Goal: Task Accomplishment & Management: Manage account settings

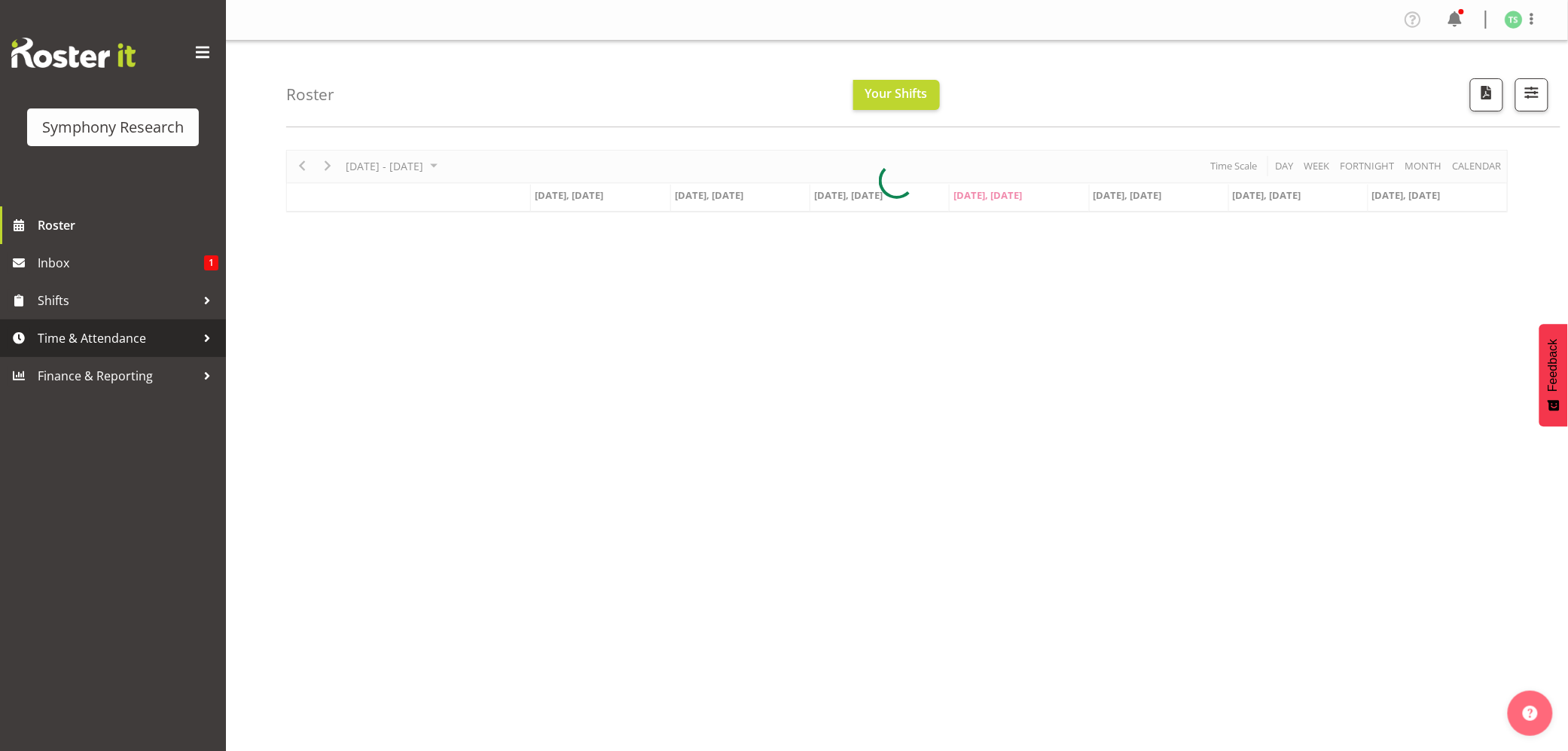
click at [60, 329] on span "Time & Attendance" at bounding box center [117, 338] width 158 height 23
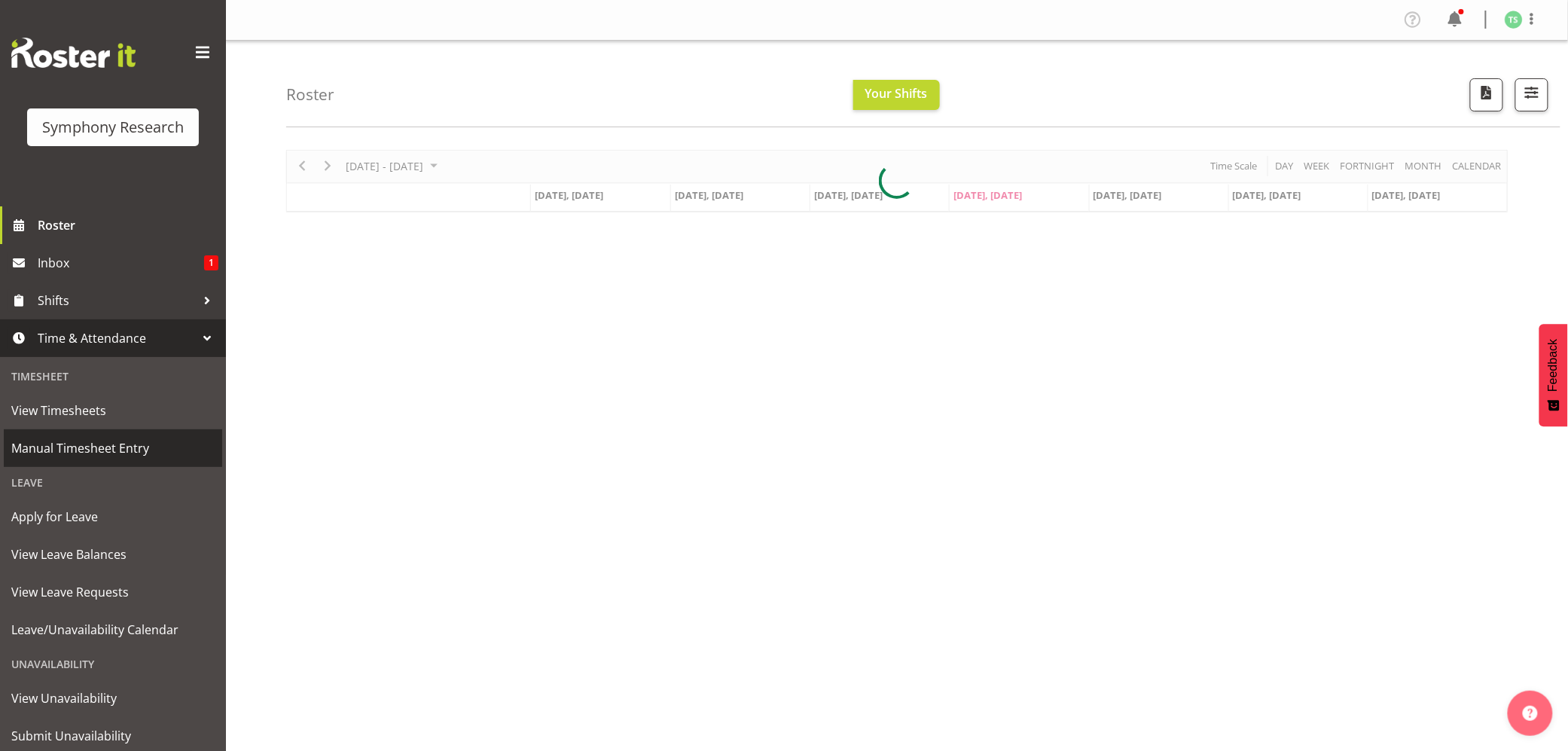
click at [73, 452] on span "Manual Timesheet Entry" at bounding box center [112, 448] width 204 height 23
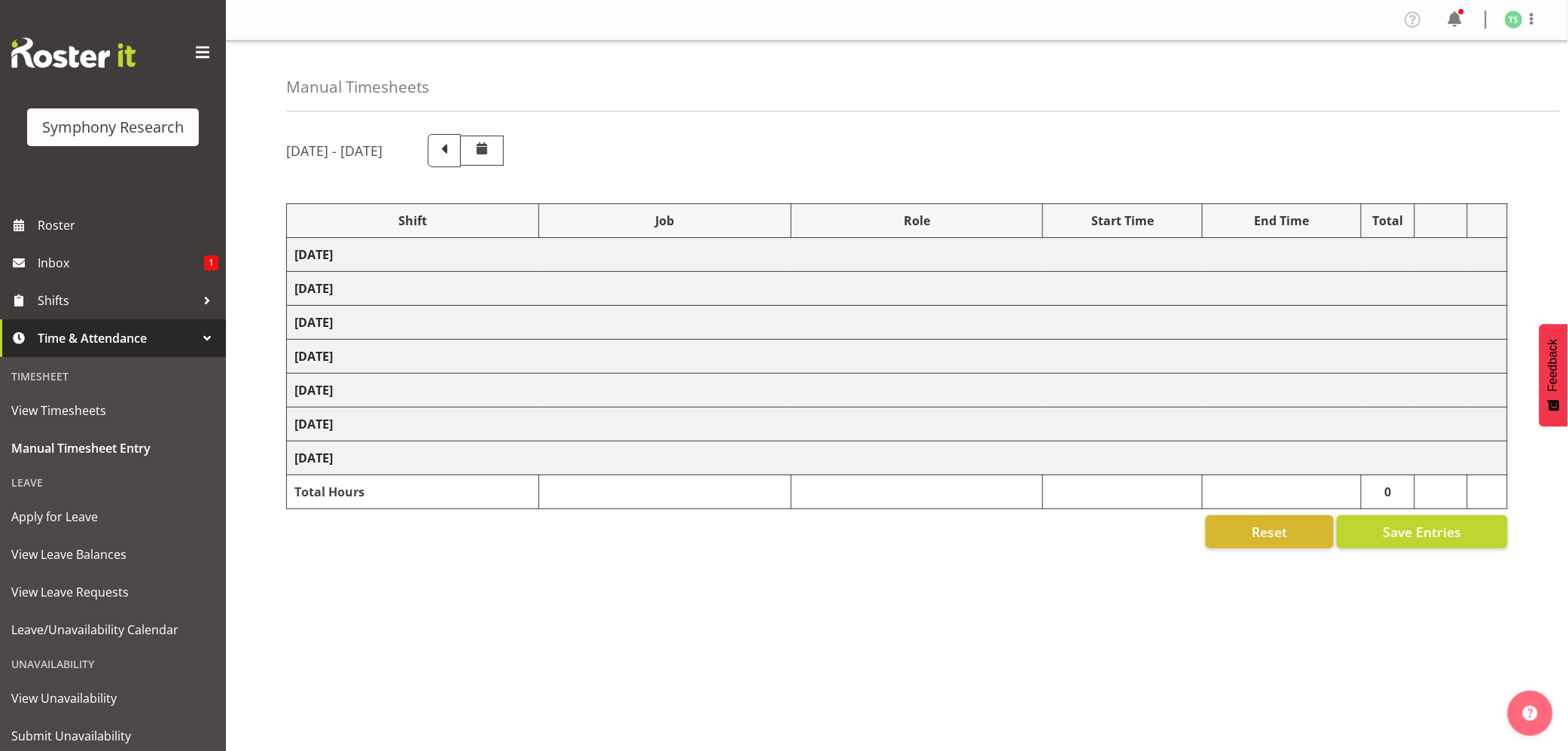
select select "56692"
select select "10499"
select select "47"
select select "26078"
select select "10587"
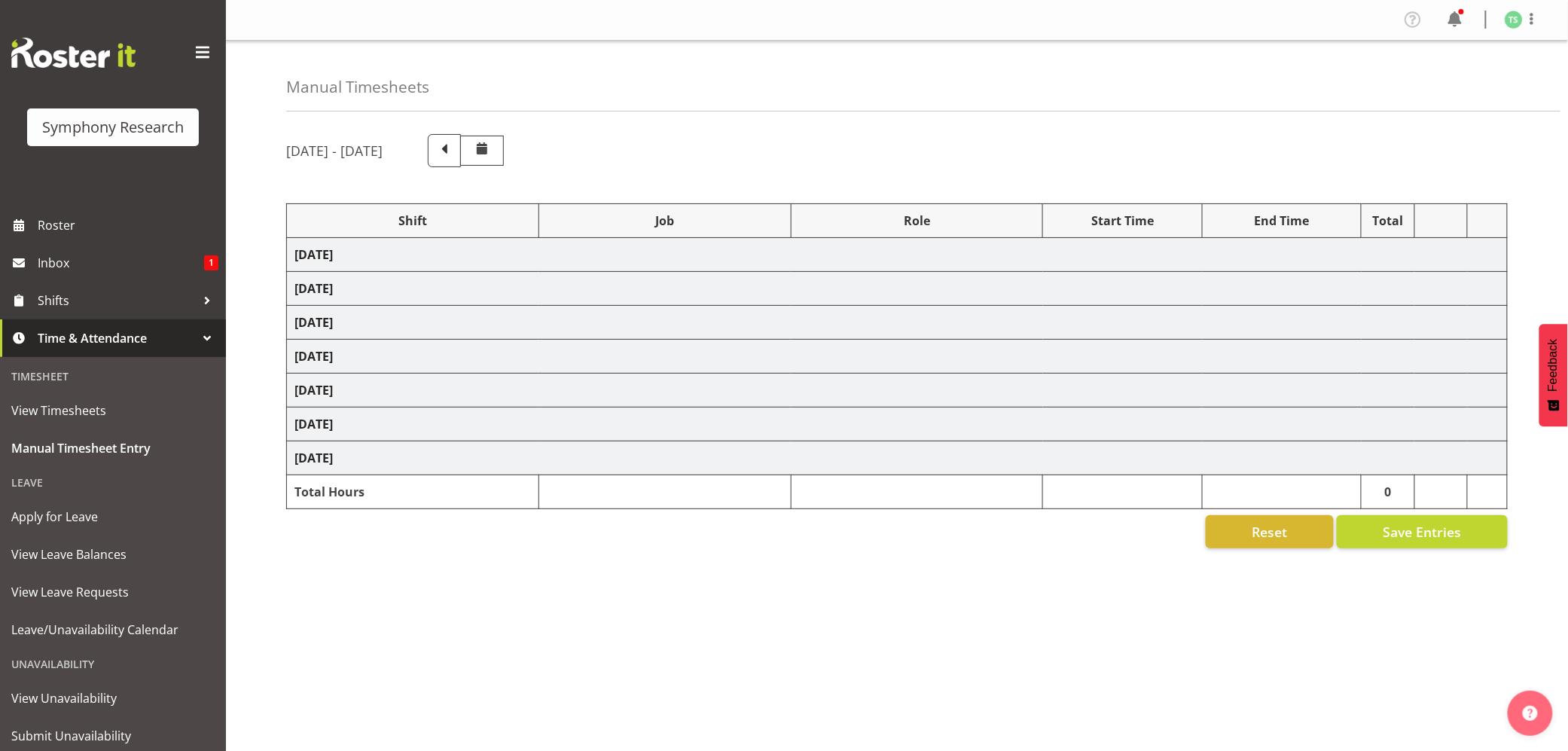
select select "47"
select select "48116"
select select "10242"
select select "47"
select select "48116"
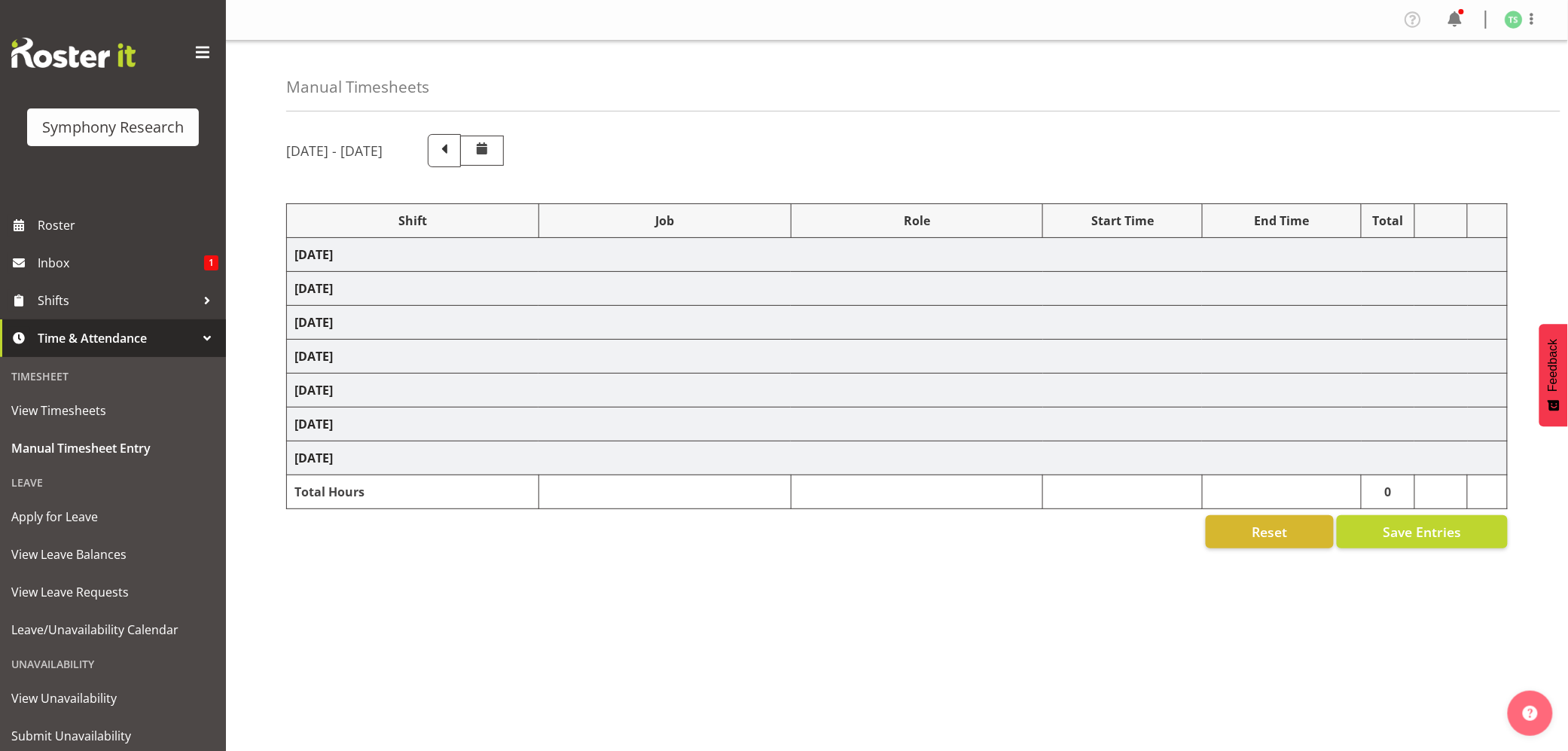
select select "10499"
select select "47"
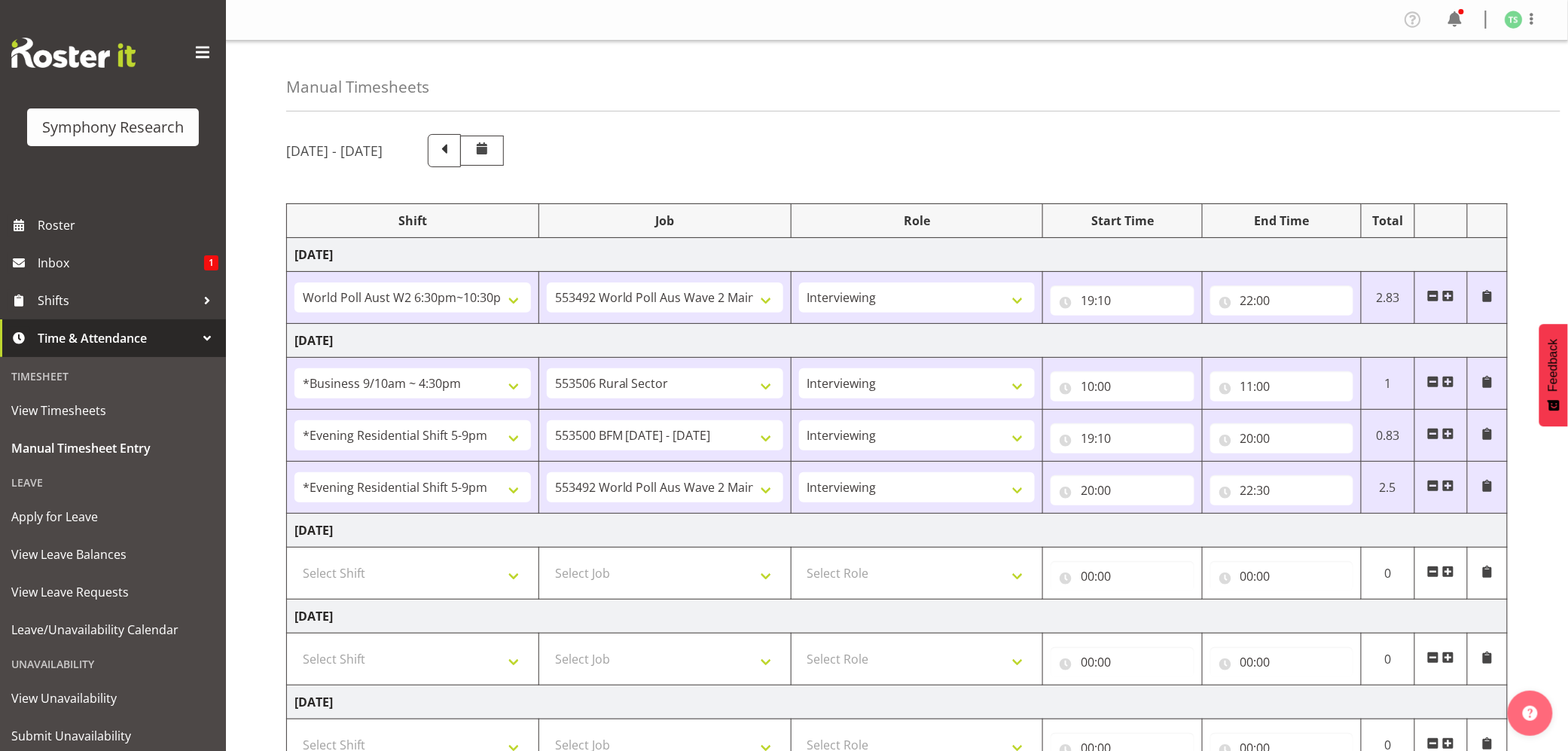
scroll to position [275, 0]
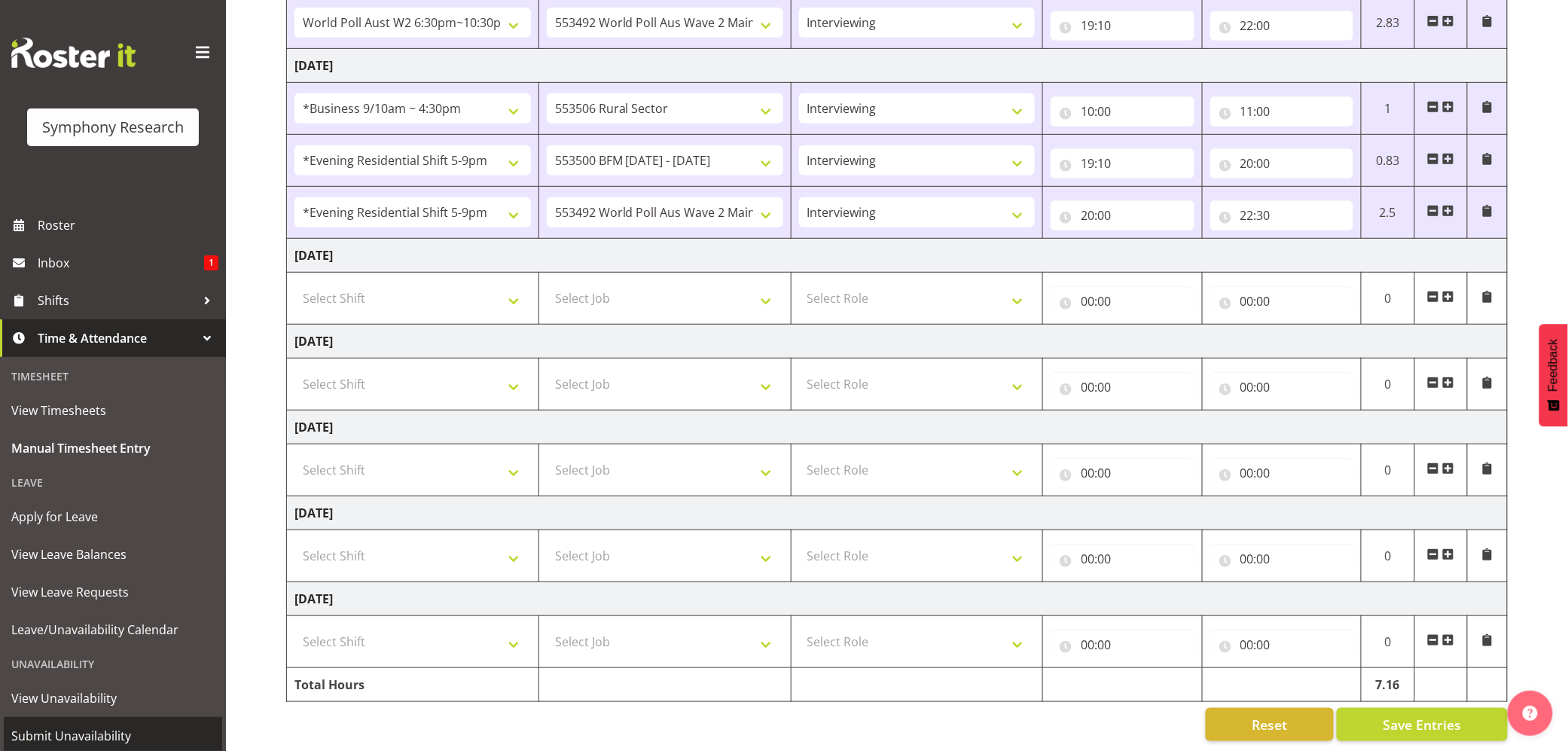
click at [112, 727] on span "Submit Unavailability" at bounding box center [112, 736] width 204 height 23
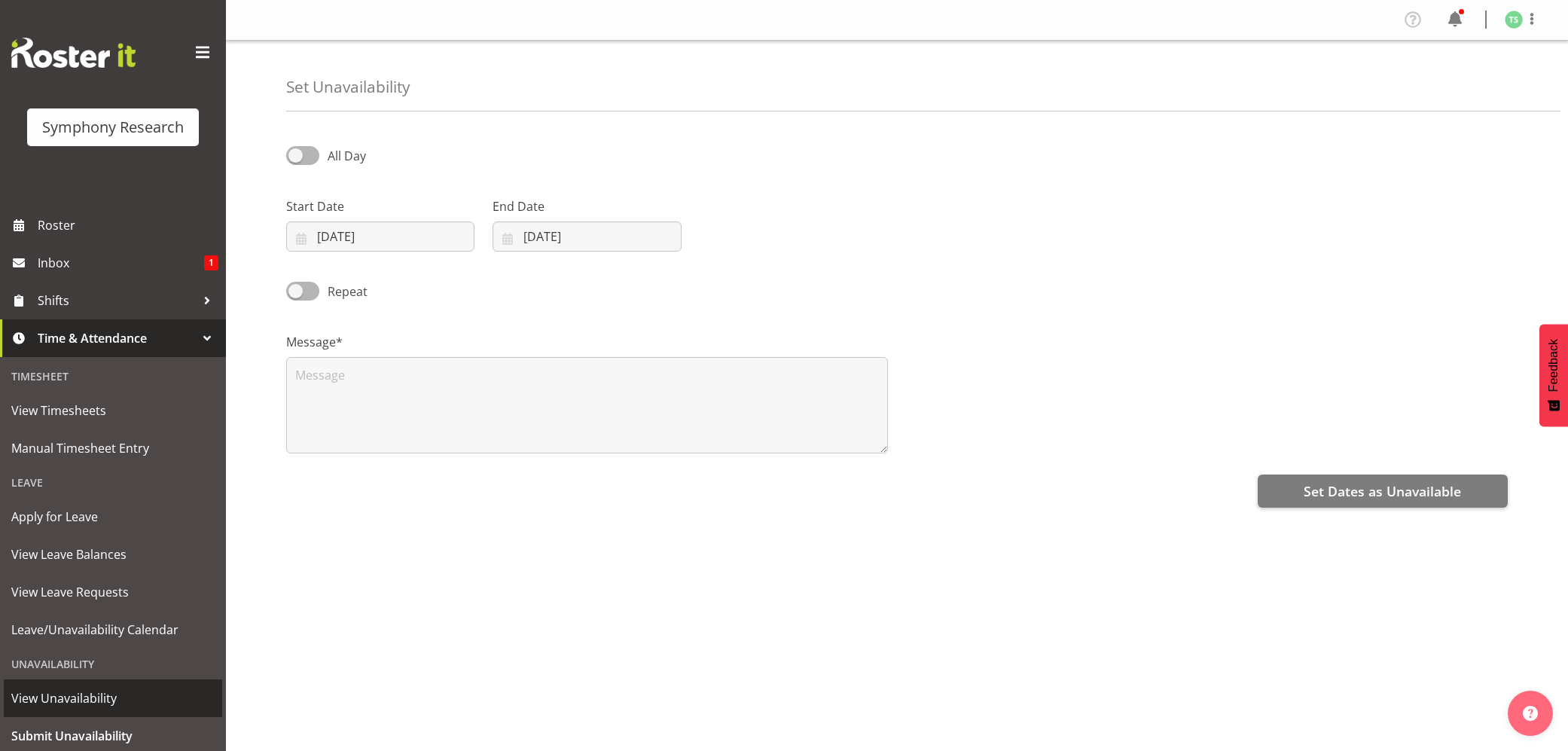
select select "8"
select select "2025"
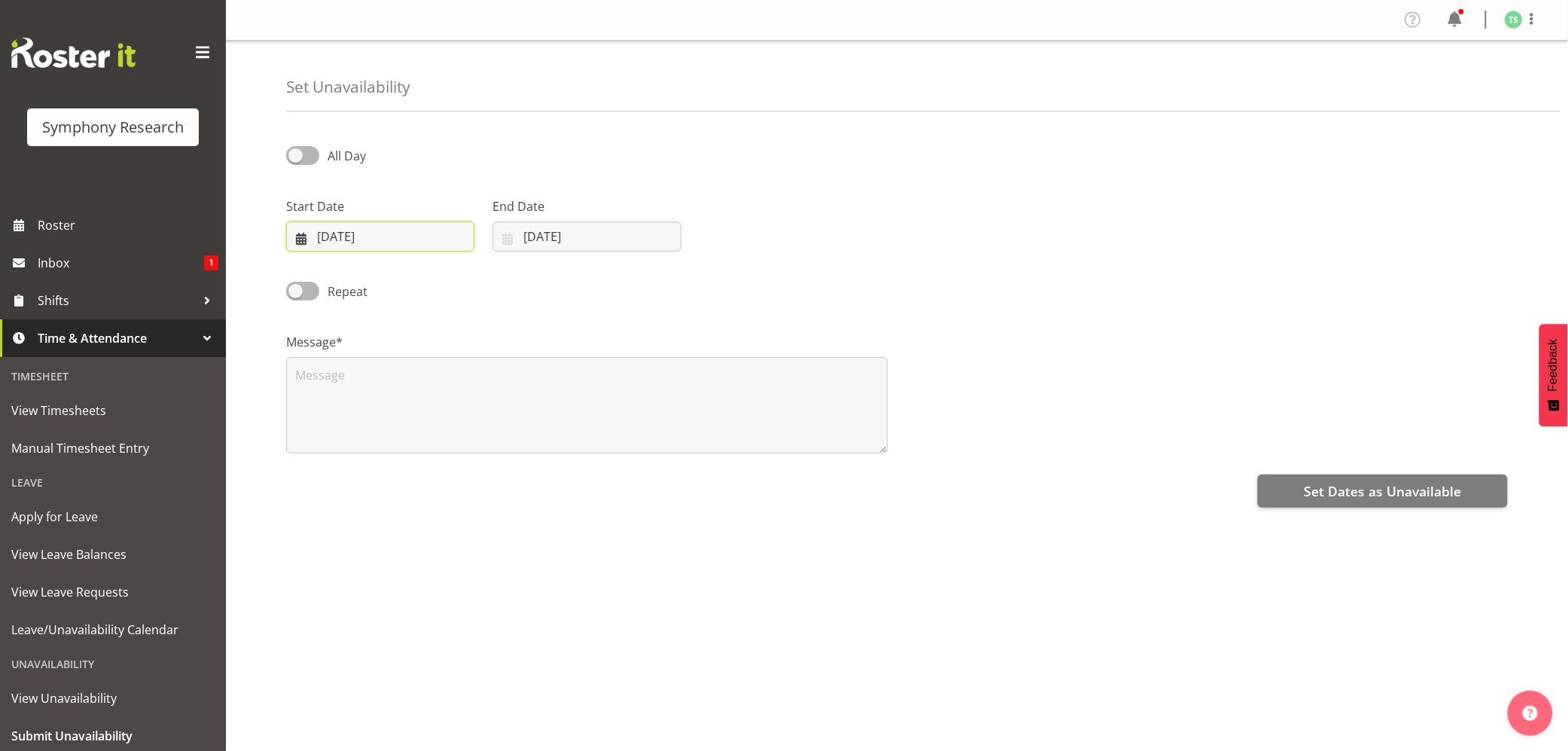
click at [375, 241] on input "[DATE]" at bounding box center [380, 236] width 188 height 30
click at [341, 473] on span "29" at bounding box center [346, 472] width 12 height 14
type input "29/09/2025"
click at [577, 243] on input "[DATE]" at bounding box center [586, 236] width 188 height 30
click at [555, 468] on span "29" at bounding box center [552, 472] width 12 height 14
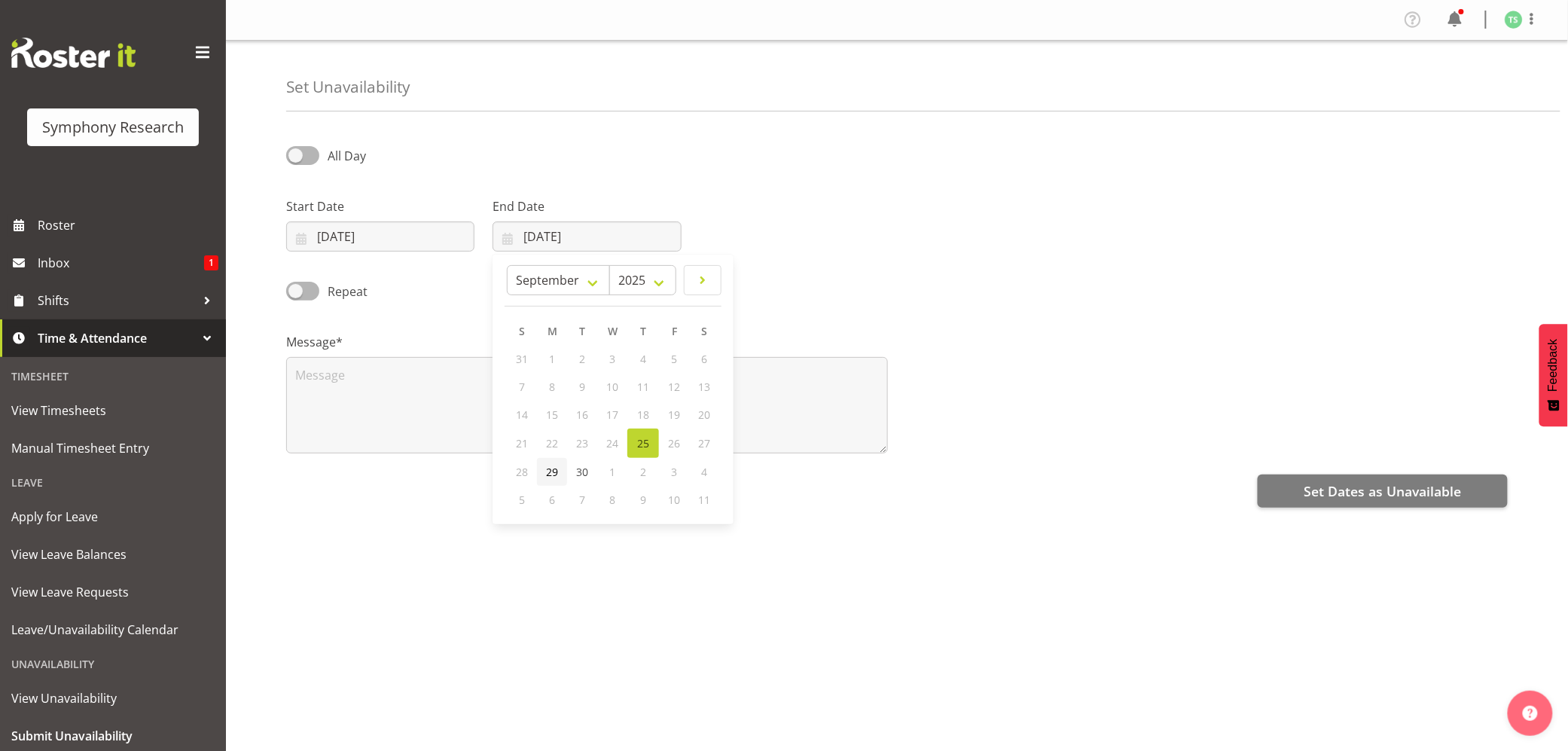
type input "29/09/2025"
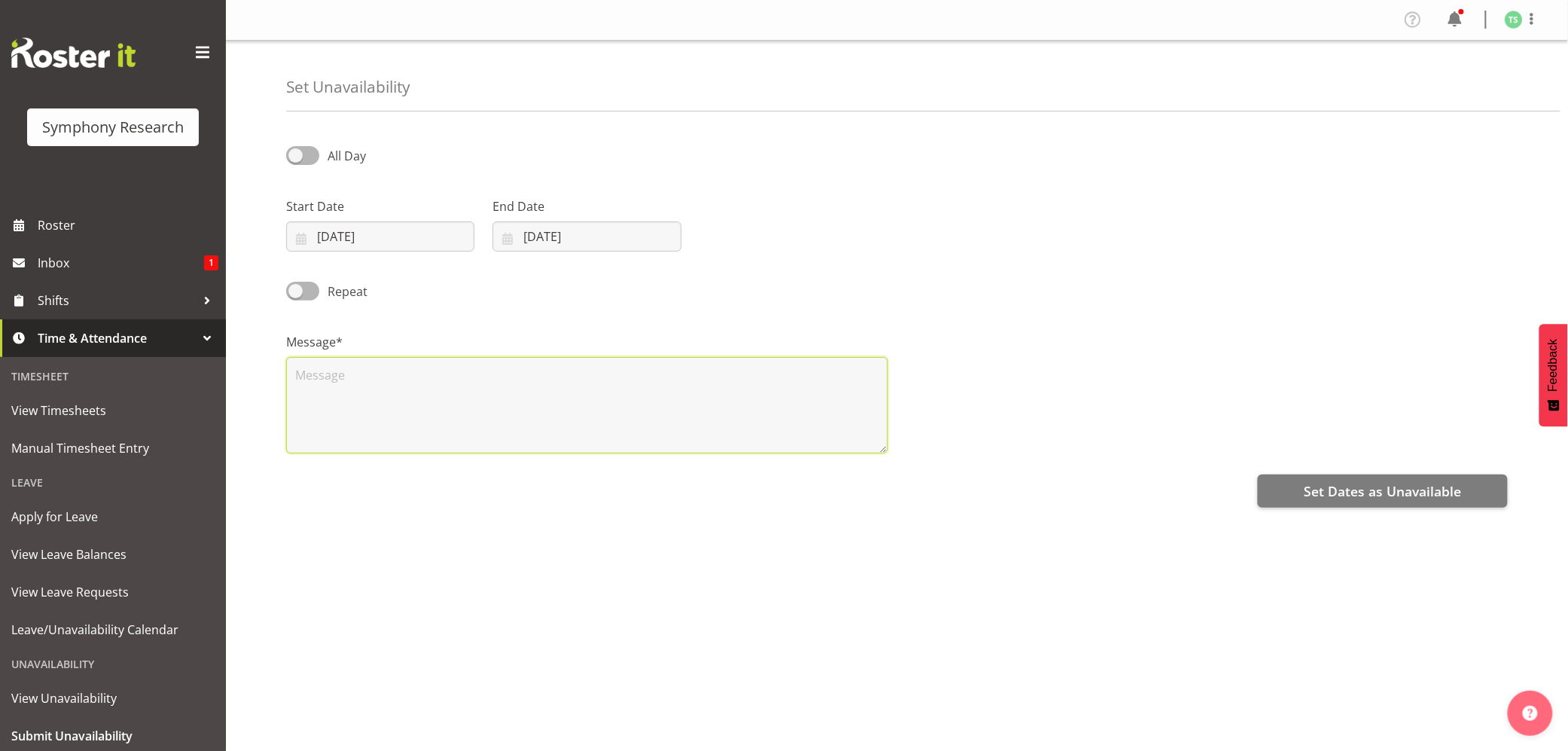
click at [556, 402] on textarea at bounding box center [587, 404] width 602 height 96
type textarea "day off"
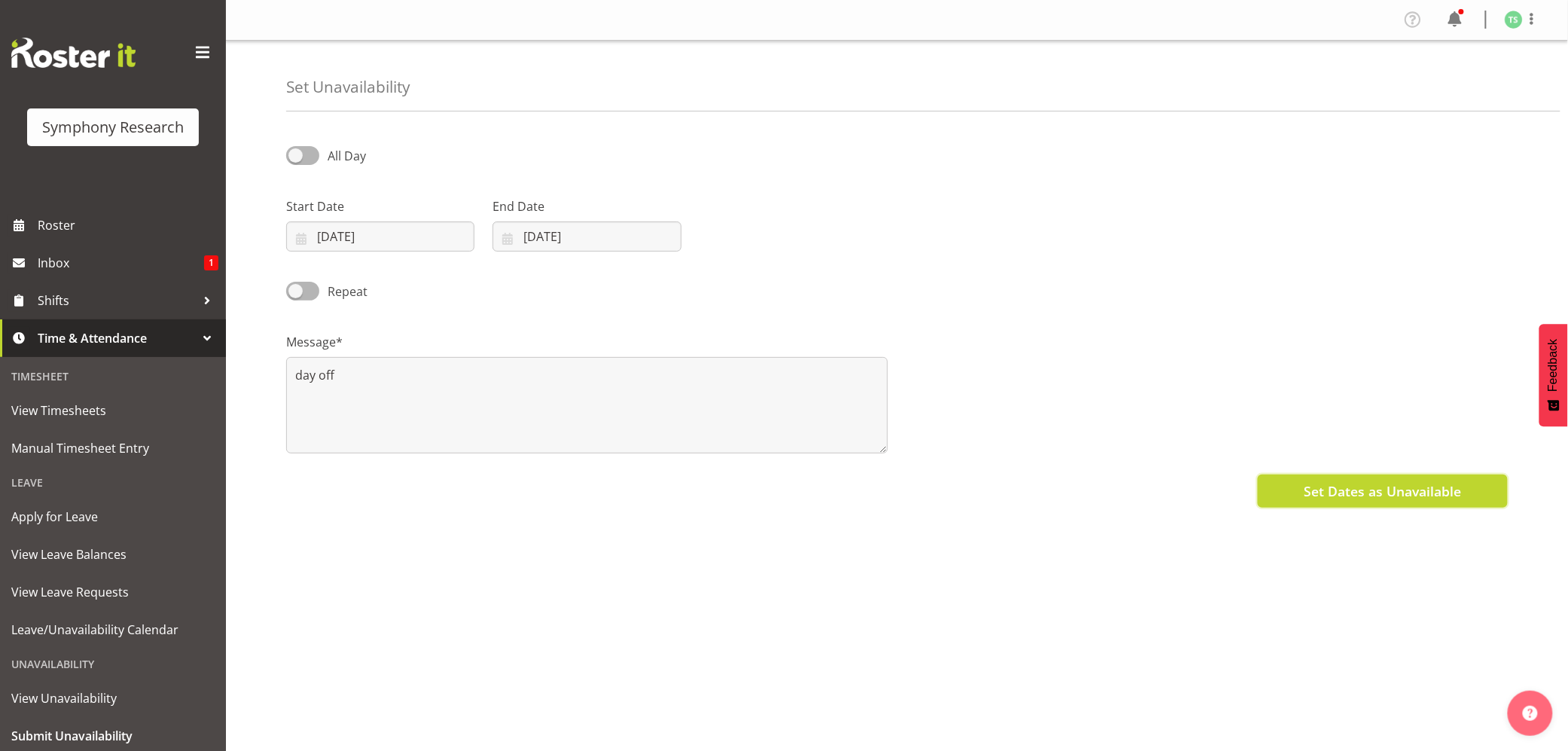
click at [1341, 497] on span "Set Dates as Unavailable" at bounding box center [1382, 490] width 158 height 20
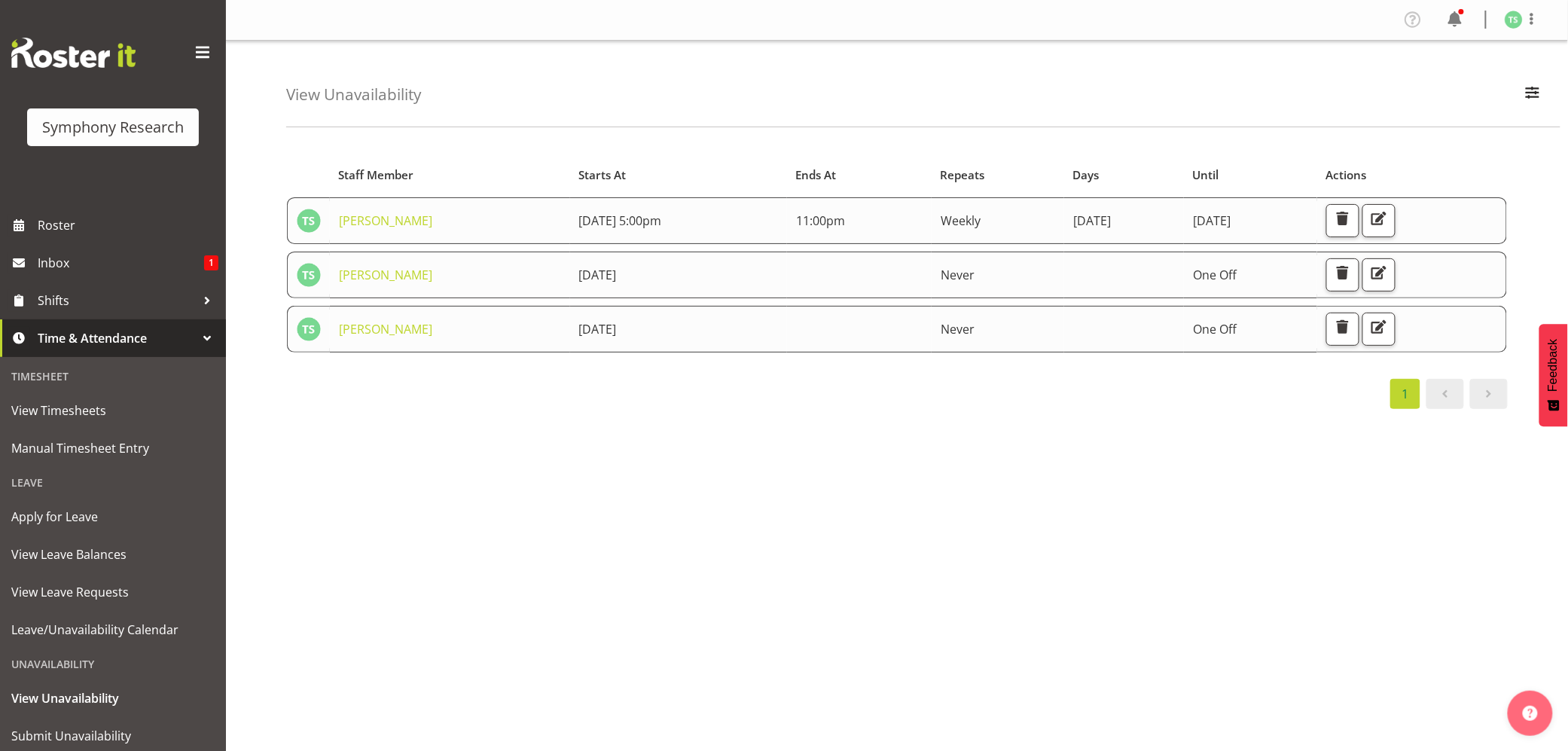
scroll to position [45, 0]
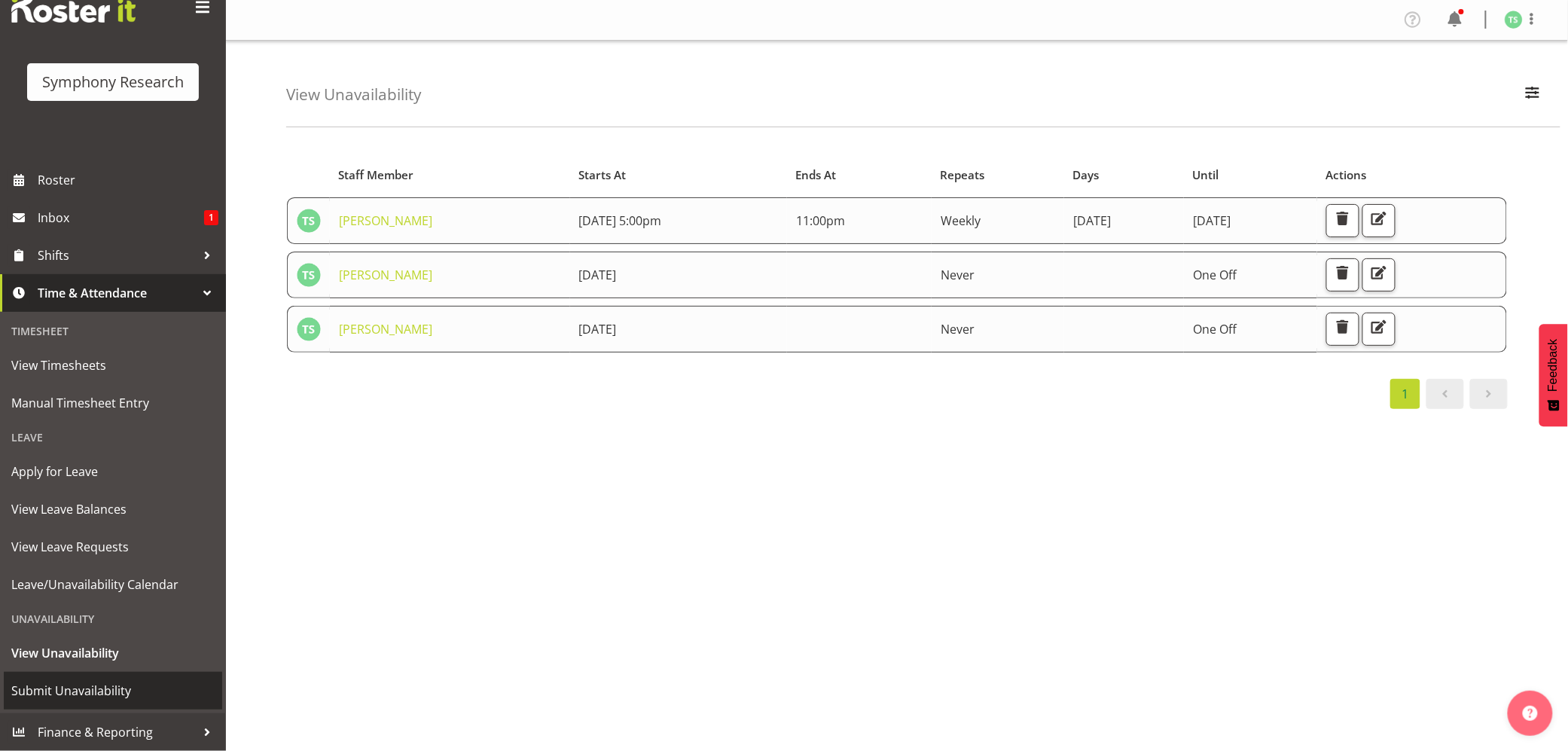
click at [41, 688] on span "Submit Unavailability" at bounding box center [112, 691] width 204 height 23
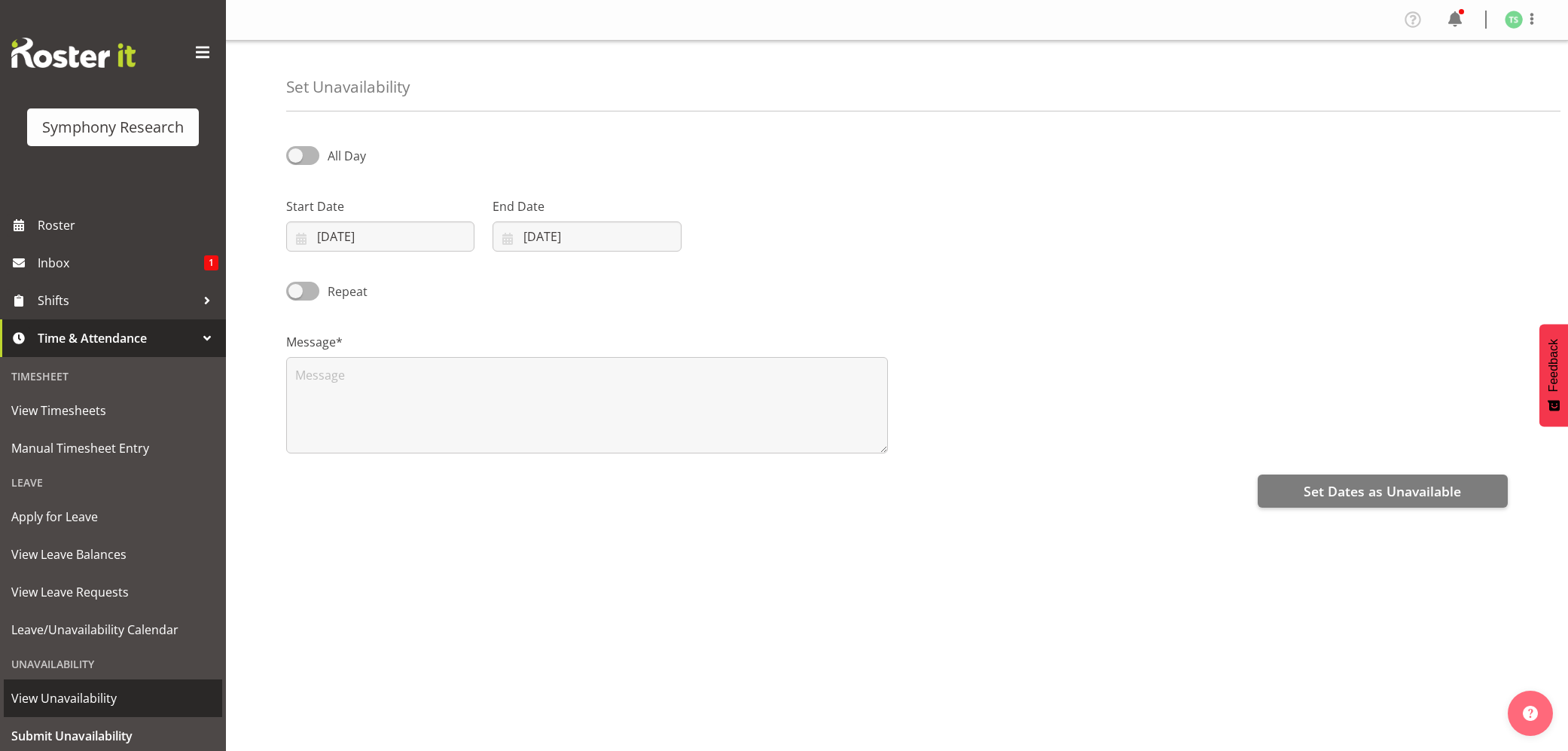
select select "8"
select select "2025"
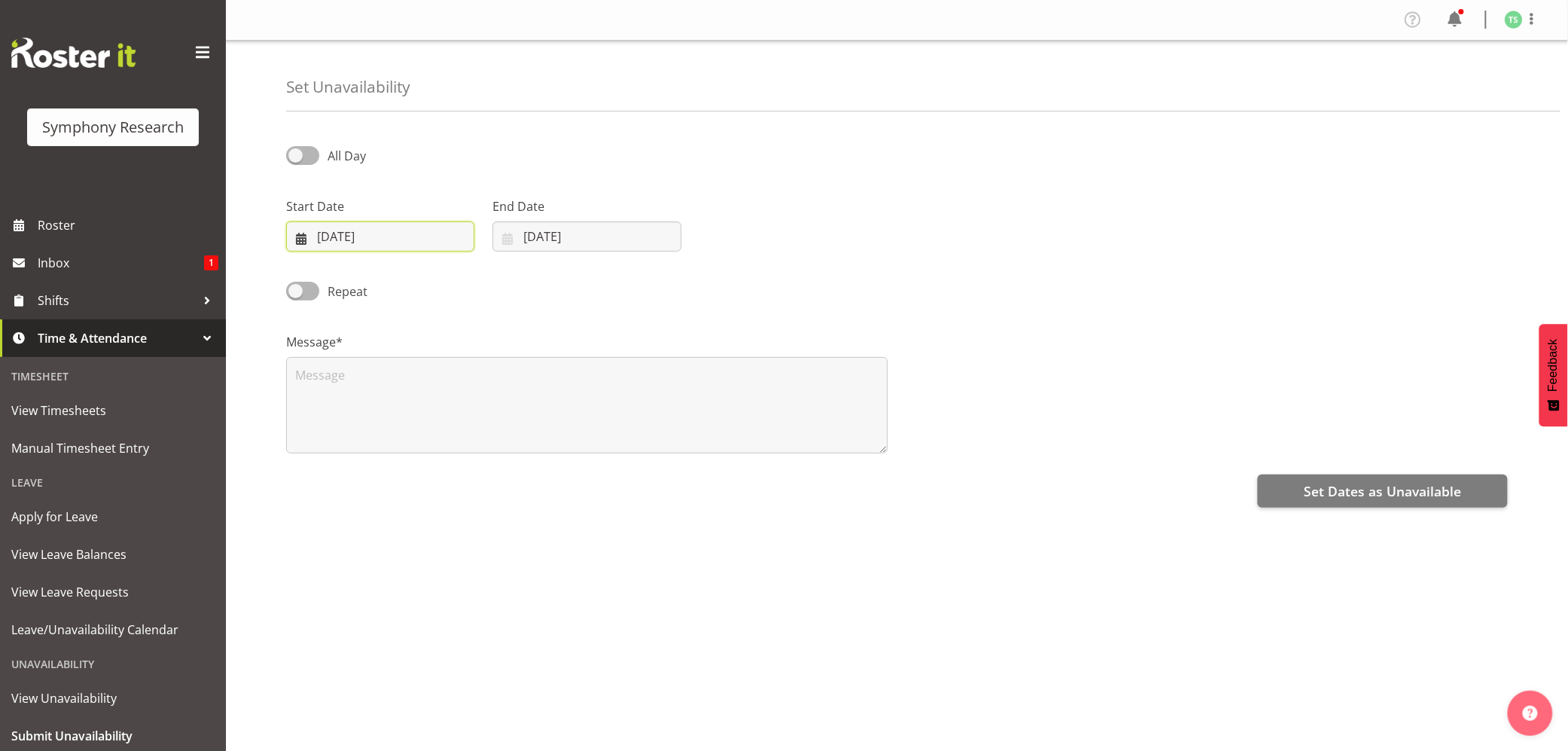
click at [327, 248] on input "25/09/2025" at bounding box center [380, 236] width 188 height 30
click at [382, 476] on link "30" at bounding box center [376, 472] width 30 height 28
type input "30/09/2025"
click at [546, 242] on input "[DATE]" at bounding box center [586, 236] width 188 height 30
click at [582, 473] on span "30" at bounding box center [583, 472] width 12 height 14
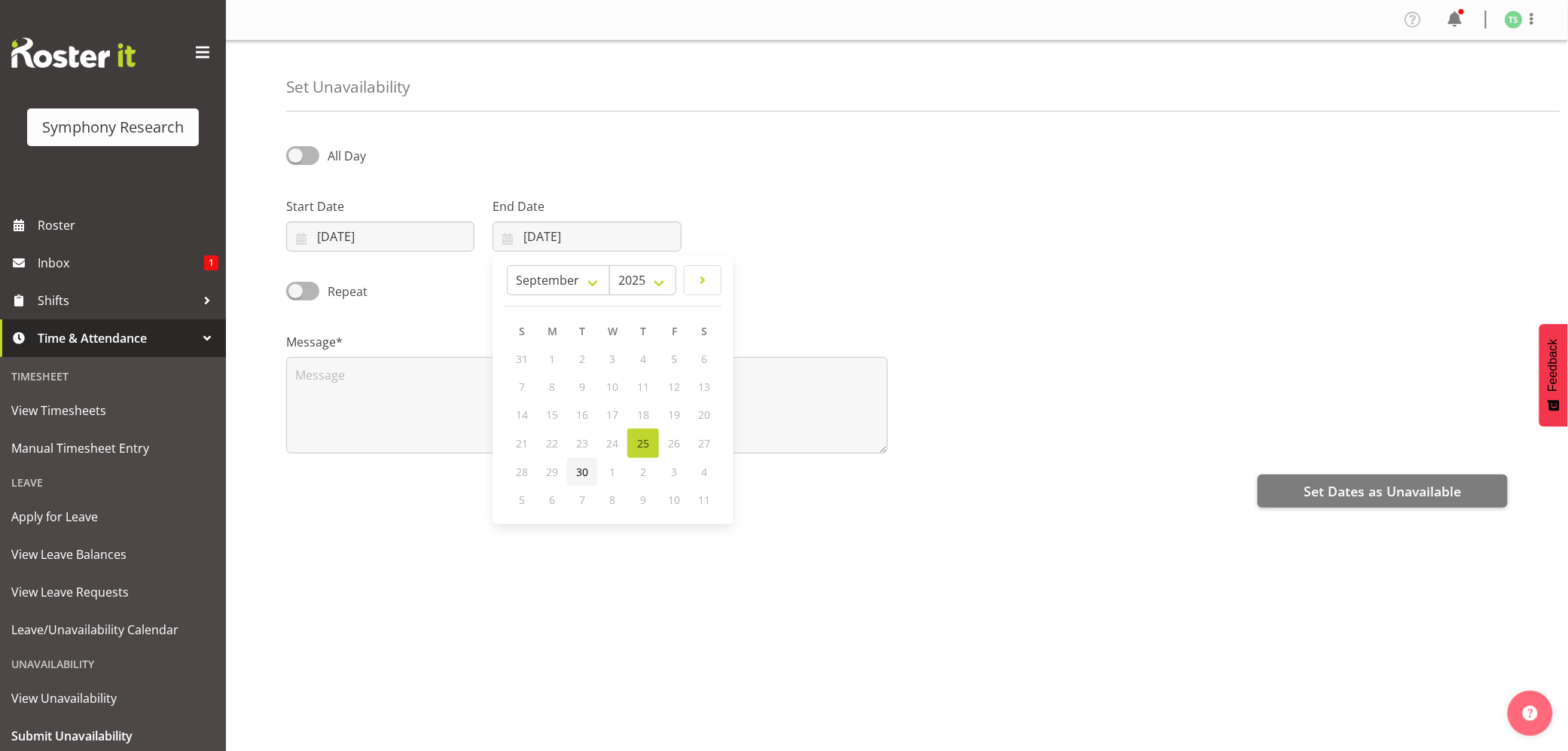
type input "30/09/2025"
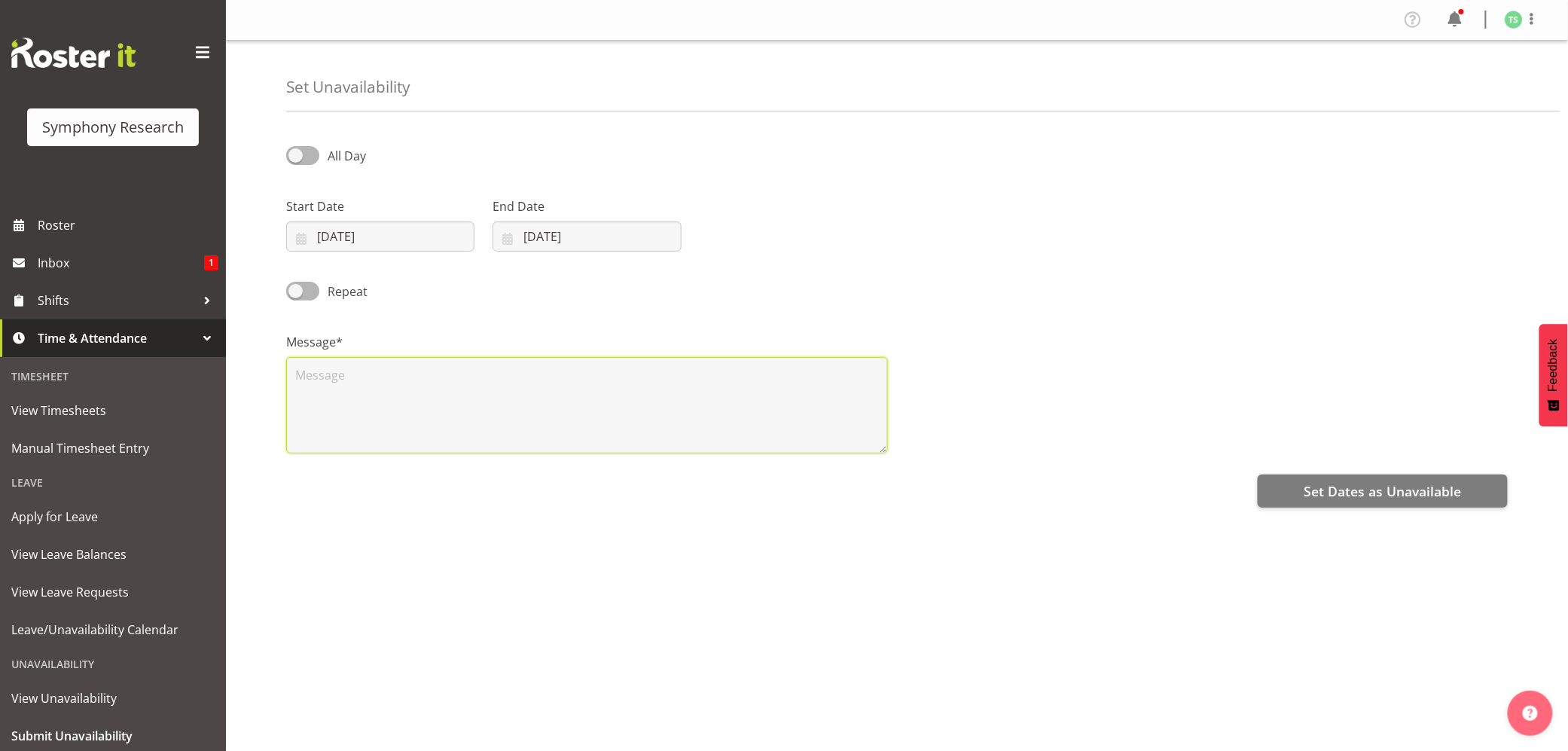
click at [534, 427] on textarea at bounding box center [587, 404] width 602 height 96
type textarea "day off"
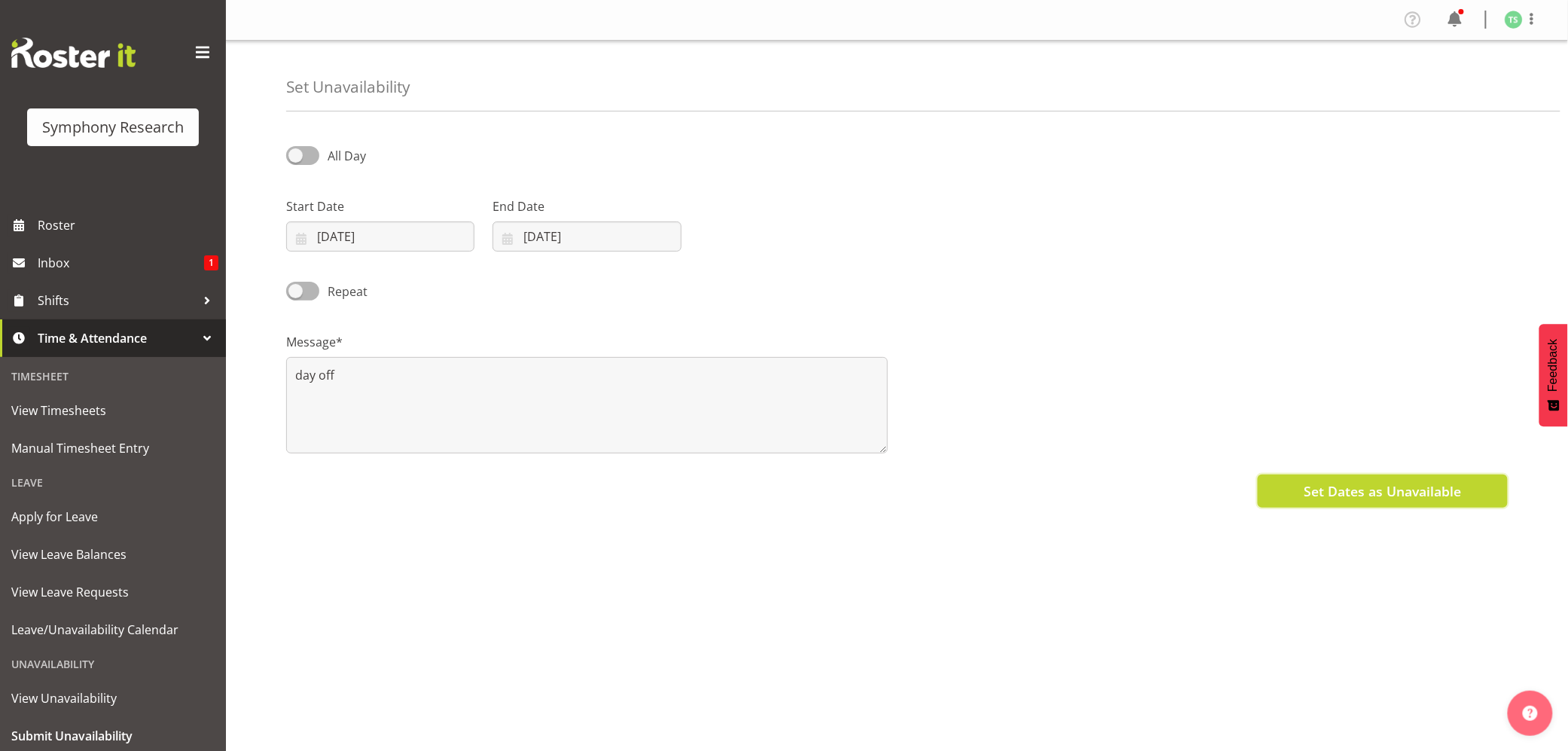
click at [1317, 495] on span "Set Dates as Unavailable" at bounding box center [1382, 490] width 158 height 20
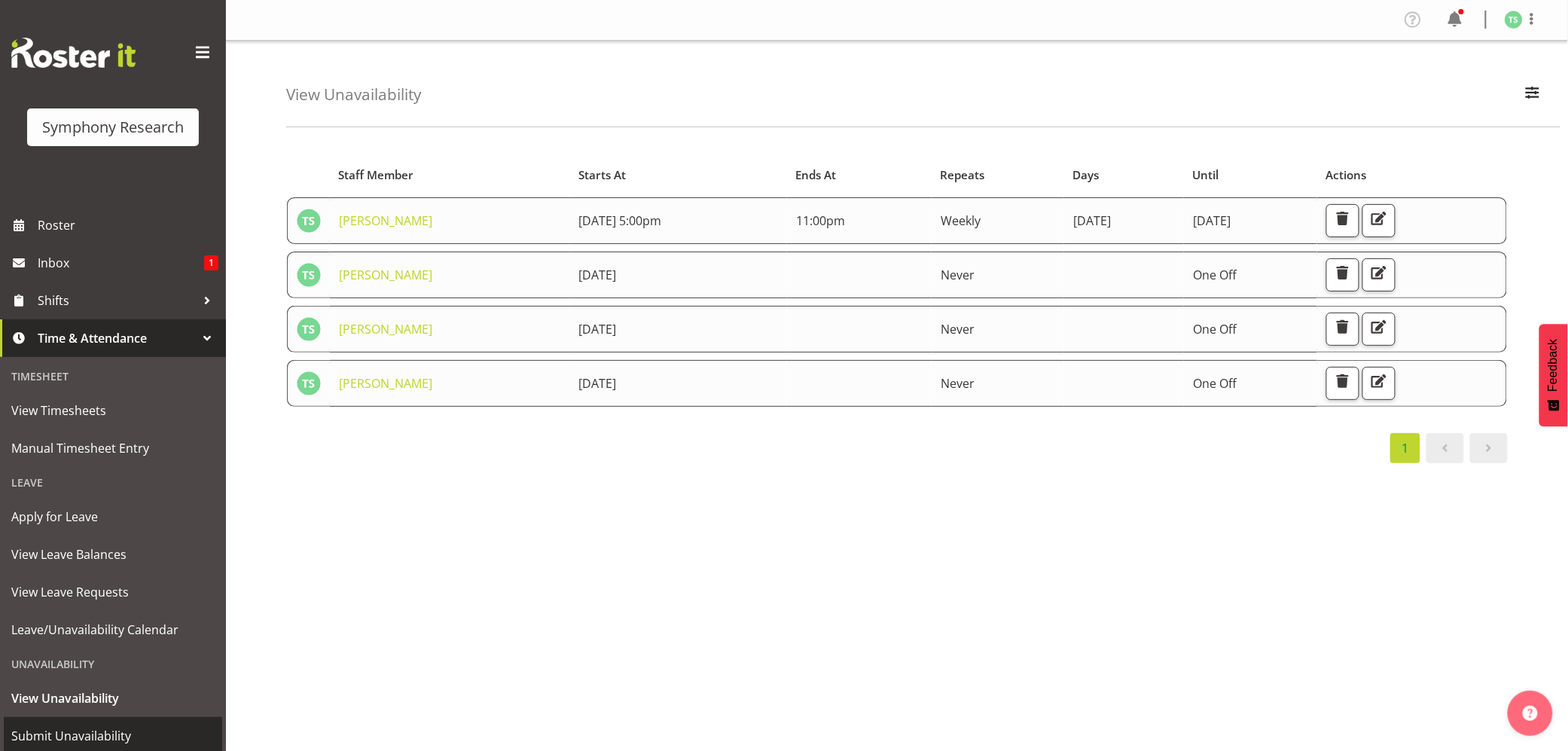
click at [121, 727] on span "Submit Unavailability" at bounding box center [112, 736] width 204 height 23
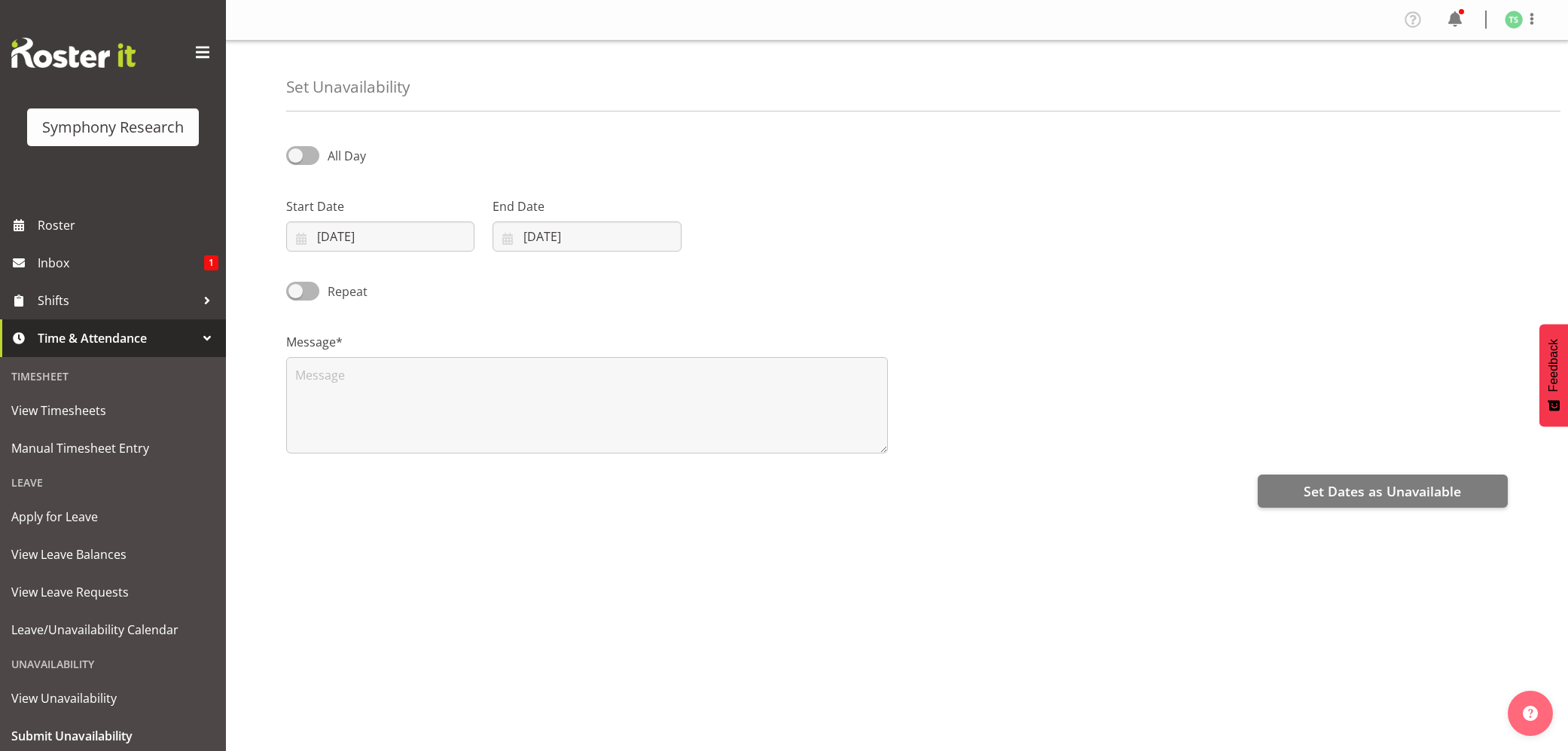
select select "8"
select select "2025"
click at [399, 245] on input "[DATE]" at bounding box center [380, 236] width 188 height 30
click at [401, 284] on select "January February March April May June July August September October November De…" at bounding box center [379, 279] width 87 height 30
select select "9"
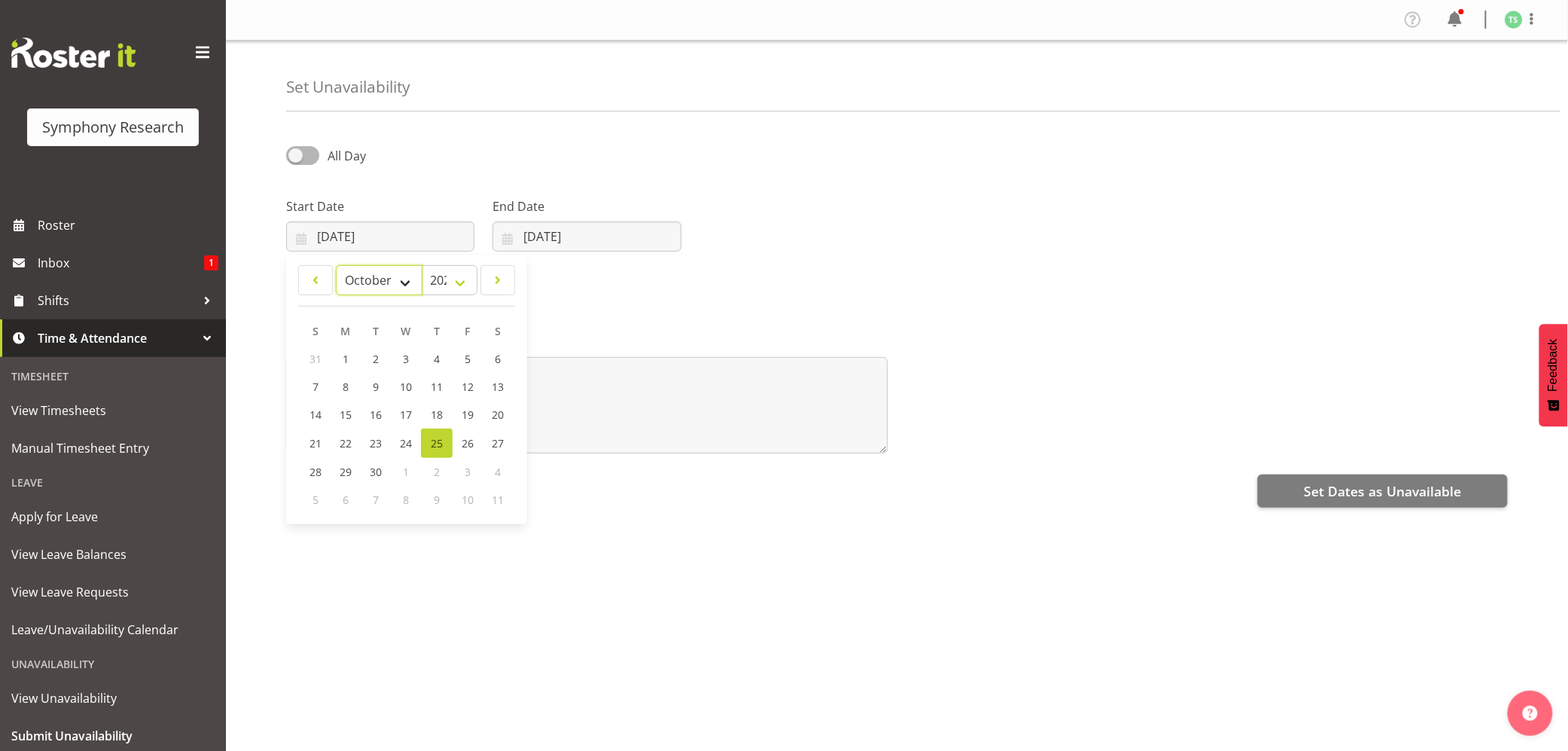
click at [336, 267] on select "January February March April May June July August September October November De…" at bounding box center [379, 279] width 87 height 30
click at [495, 362] on span "4" at bounding box center [497, 358] width 6 height 14
type input "[DATE]"
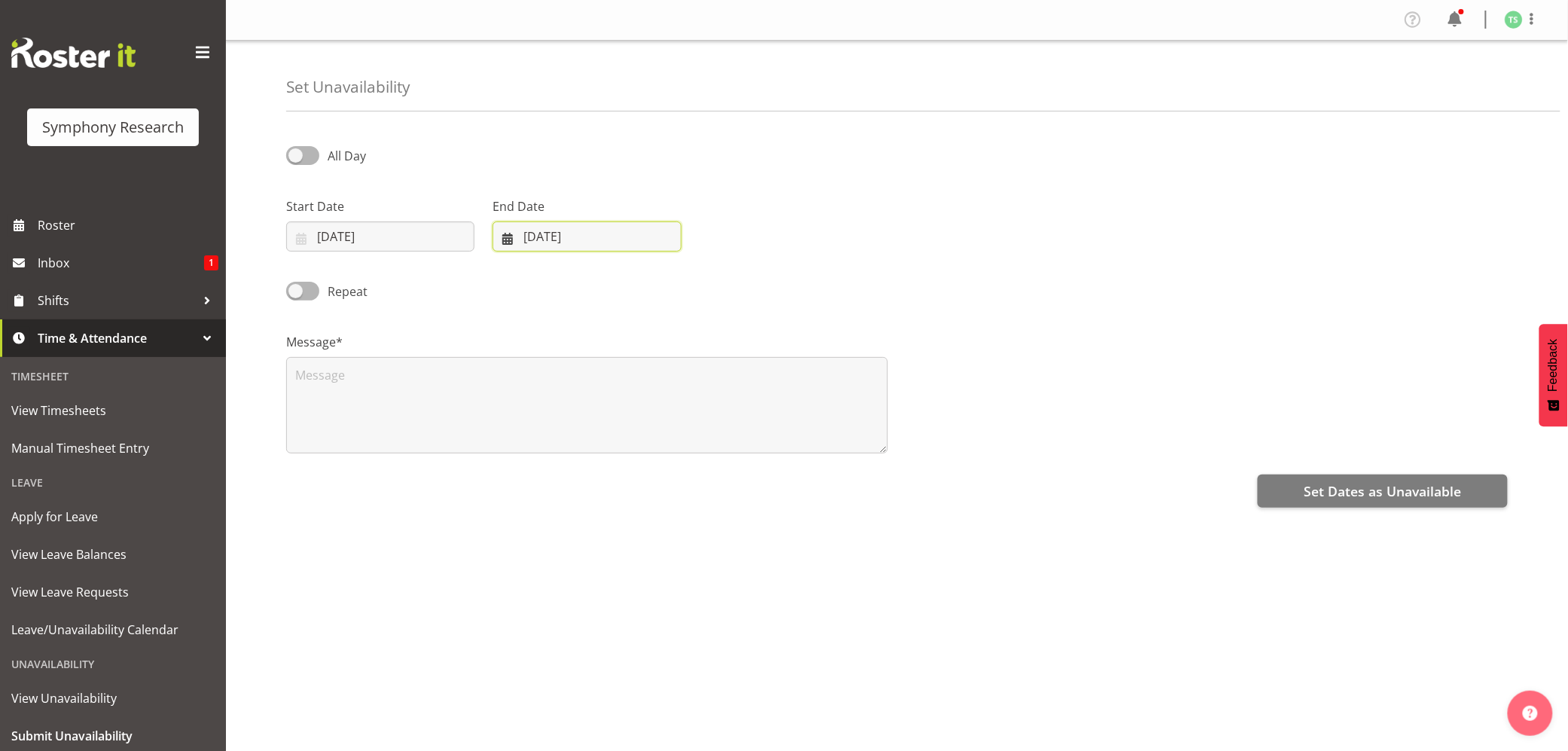
click at [570, 242] on input "[DATE]" at bounding box center [586, 236] width 188 height 30
click at [586, 280] on select "January February March April May June July August September October November De…" at bounding box center [558, 279] width 103 height 30
select select "9"
click at [507, 267] on select "January February March April May June July August September October November De…" at bounding box center [558, 279] width 103 height 30
click at [700, 360] on span "4" at bounding box center [703, 358] width 6 height 14
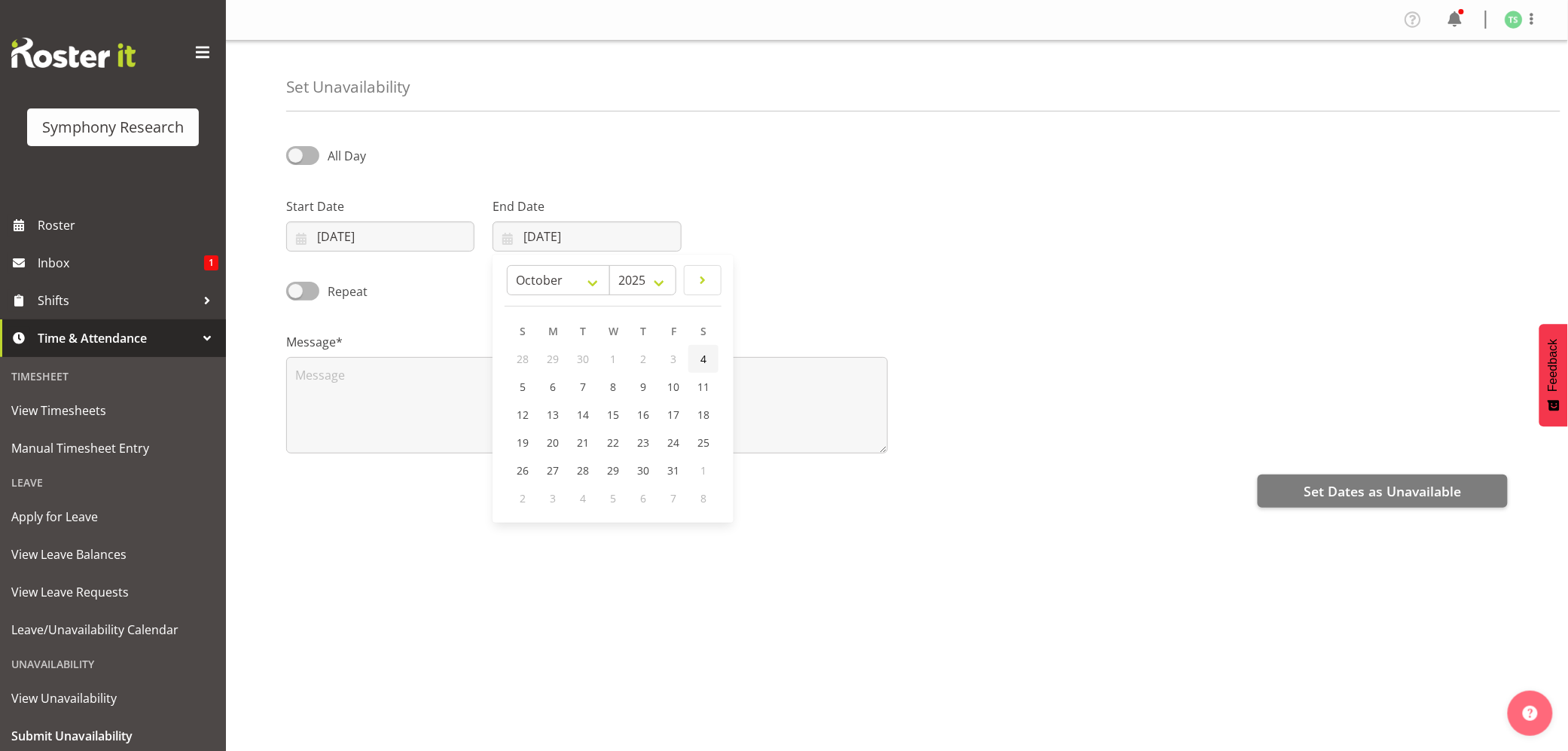
type input "04/10/2025"
click at [646, 388] on textarea at bounding box center [587, 404] width 602 height 96
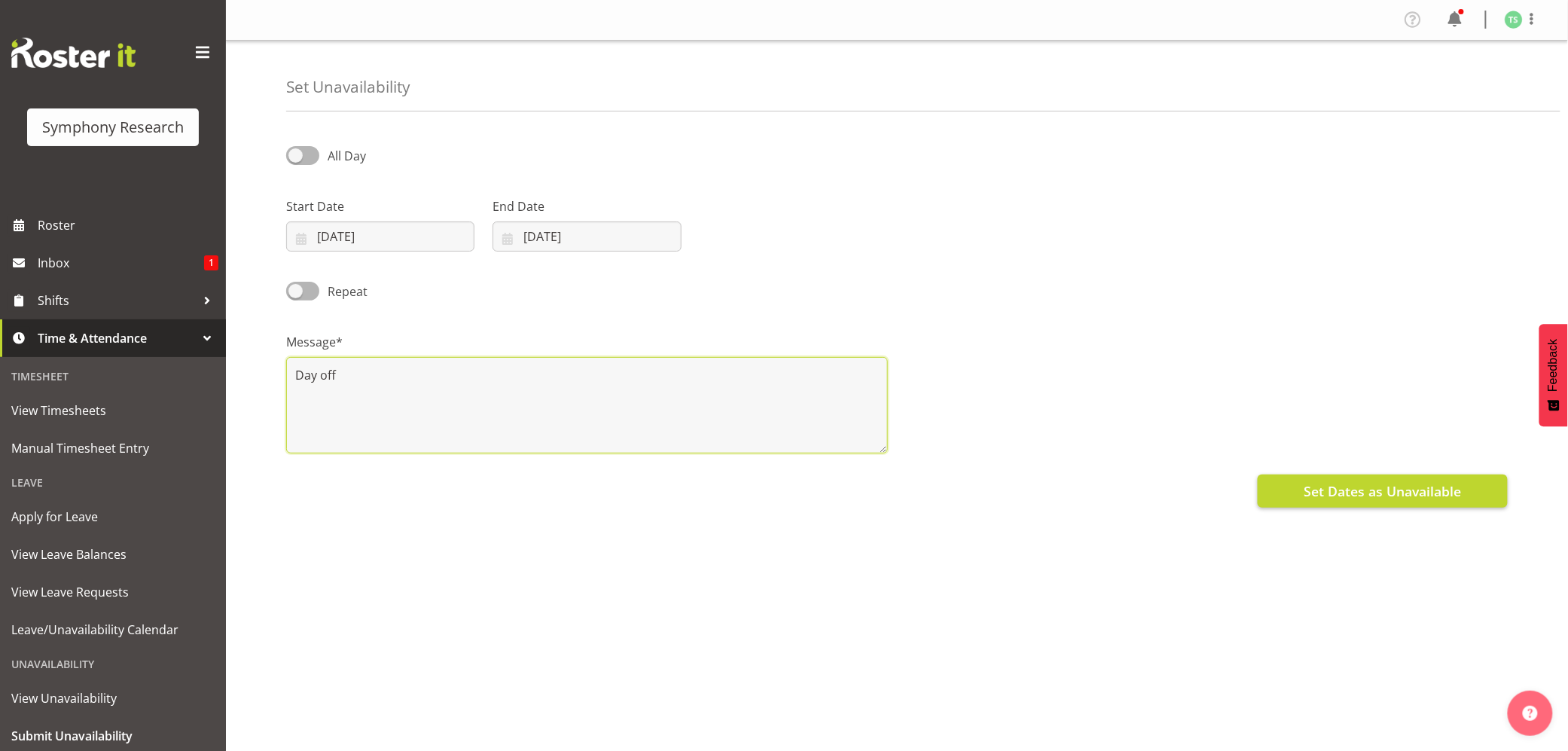
type textarea "Day off"
click at [1299, 488] on button "Set Dates as Unavailable" at bounding box center [1383, 490] width 250 height 33
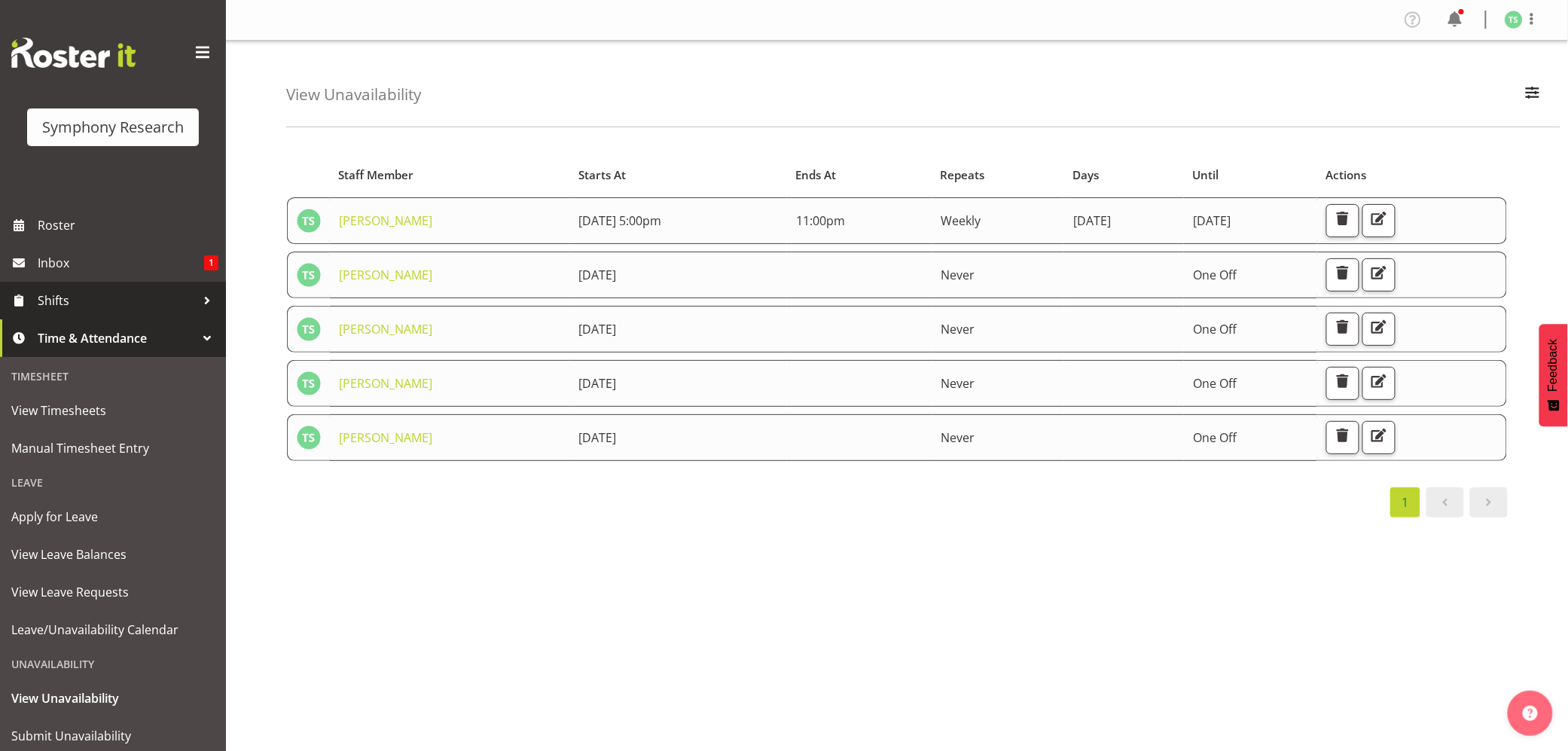
click at [49, 298] on span "Shifts" at bounding box center [117, 301] width 158 height 23
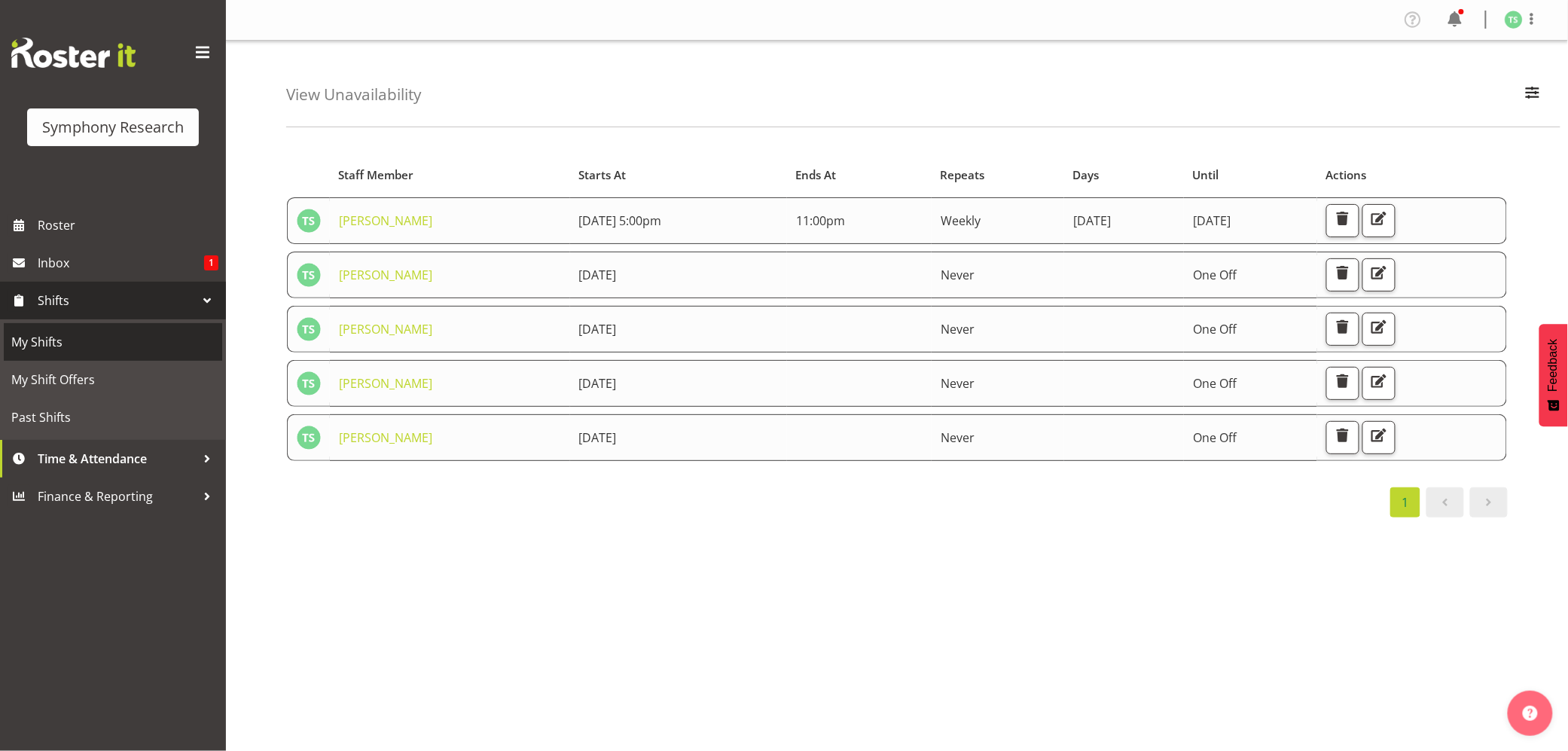
click at [52, 333] on span "My Shifts" at bounding box center [112, 341] width 204 height 23
